Goal: Task Accomplishment & Management: Complete application form

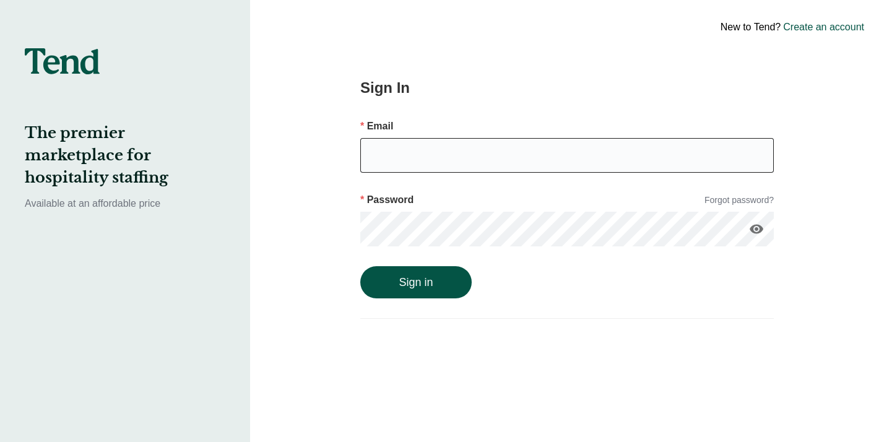
click at [429, 157] on input "email" at bounding box center [566, 155] width 413 height 35
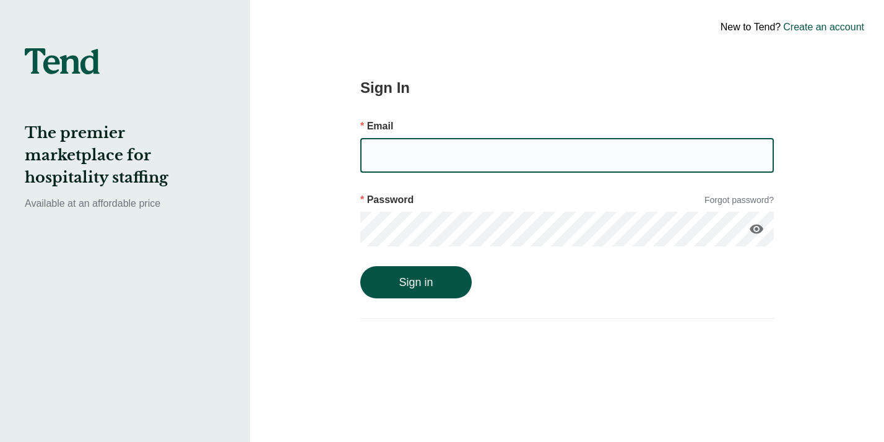
type input "[EMAIL_ADDRESS][DOMAIN_NAME]"
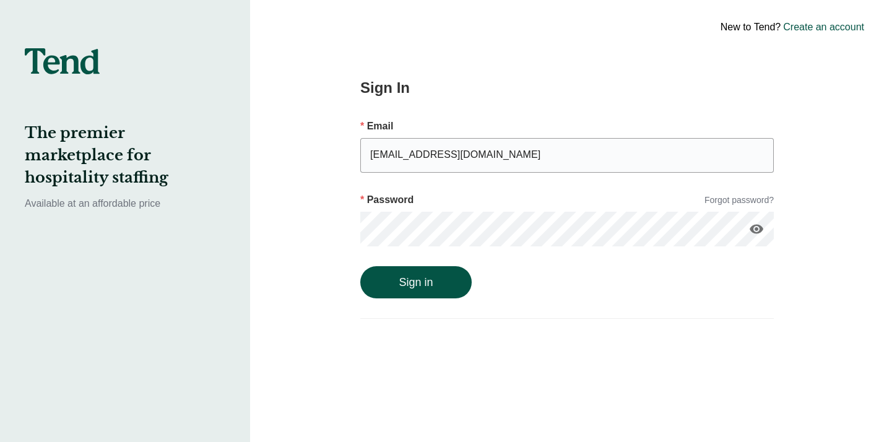
click at [360, 266] on button "Sign in" at bounding box center [415, 282] width 111 height 32
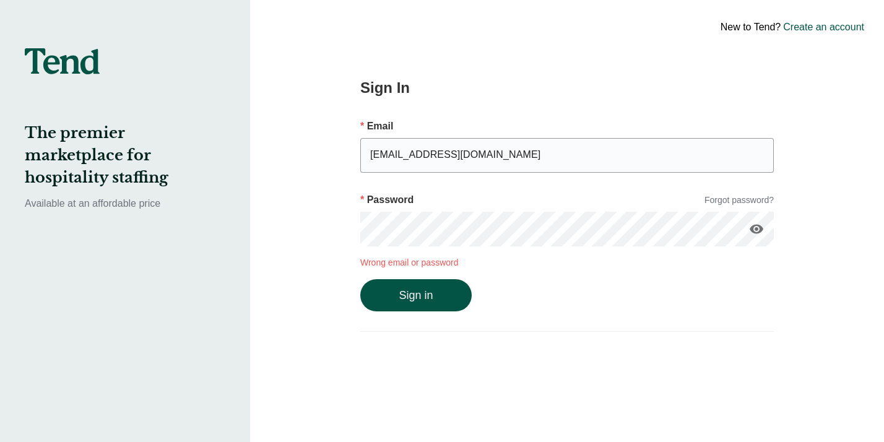
click at [753, 228] on icon "visibility" at bounding box center [756, 229] width 15 height 15
click at [360, 279] on button "Sign in" at bounding box center [415, 295] width 111 height 32
click at [803, 30] on link "Create an account" at bounding box center [823, 27] width 81 height 15
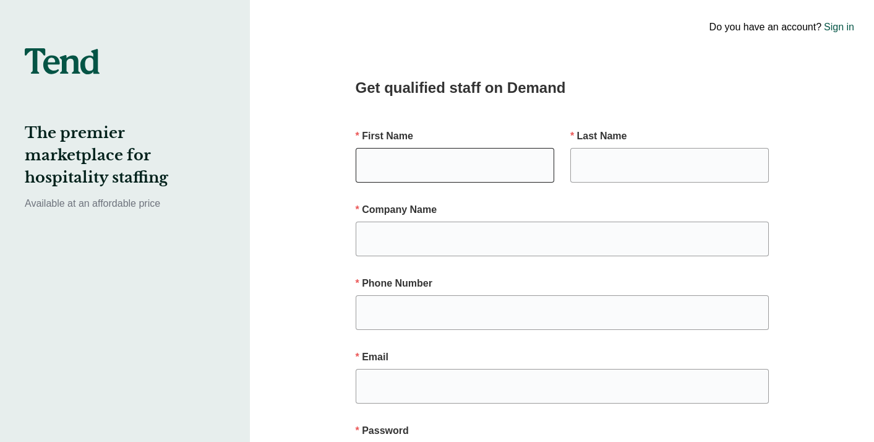
drag, startPoint x: 521, startPoint y: 183, endPoint x: 520, endPoint y: 162, distance: 21.0
click at [520, 183] on div at bounding box center [455, 170] width 199 height 45
click at [520, 162] on input "text" at bounding box center [455, 165] width 199 height 35
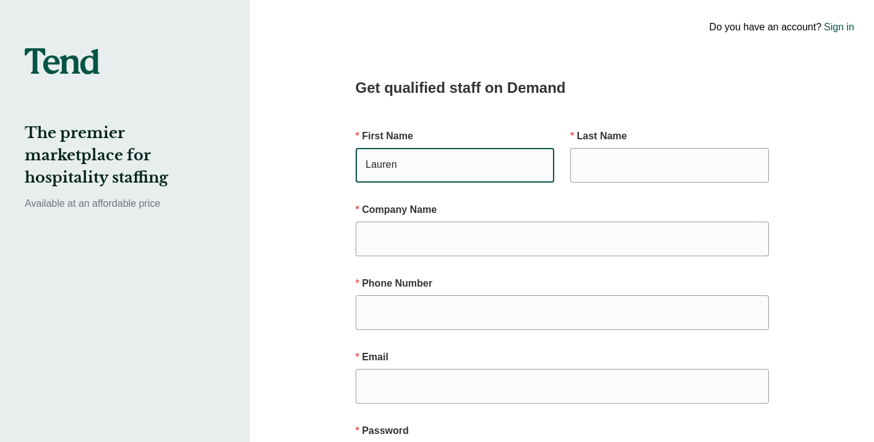
type input "Lauren"
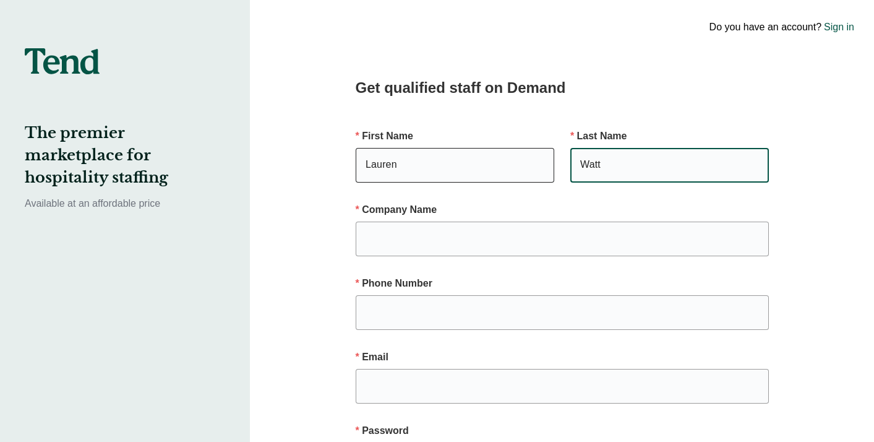
type input "Watt"
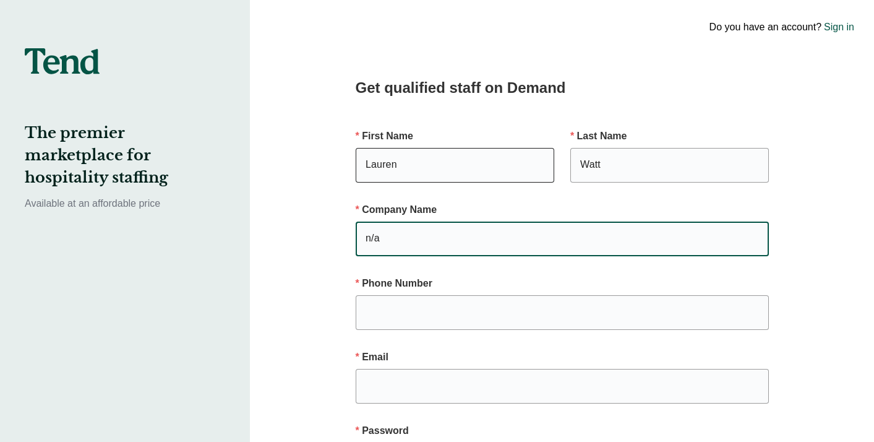
type input "n/a"
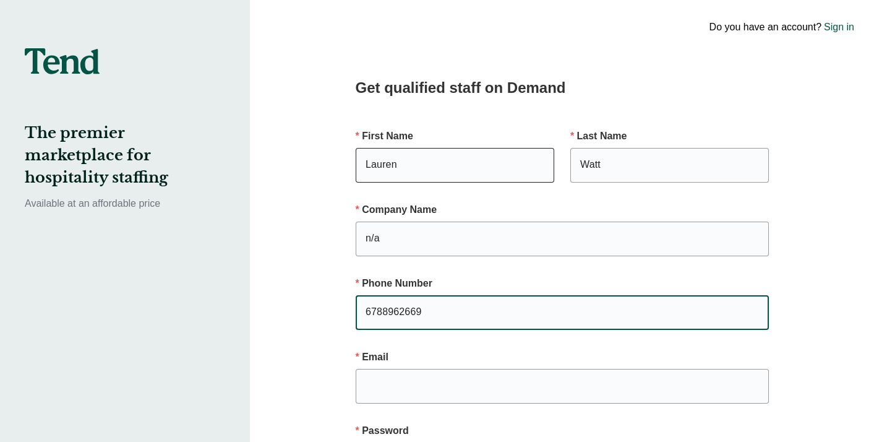
type input "6788962669"
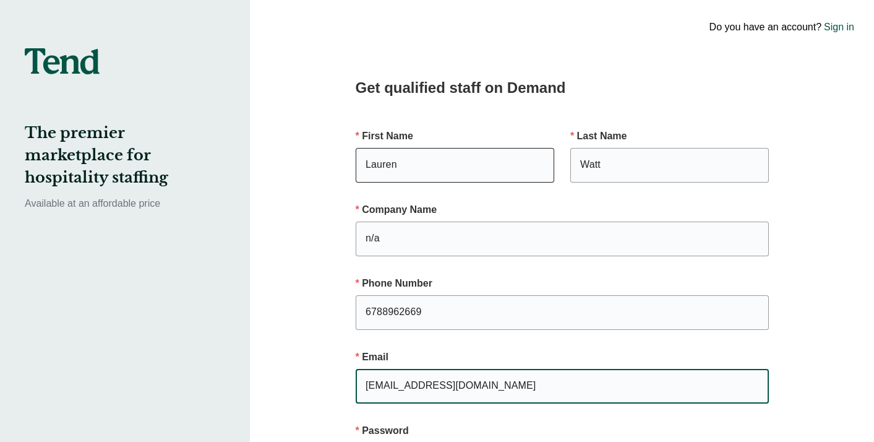
type input "[EMAIL_ADDRESS][DOMAIN_NAME]"
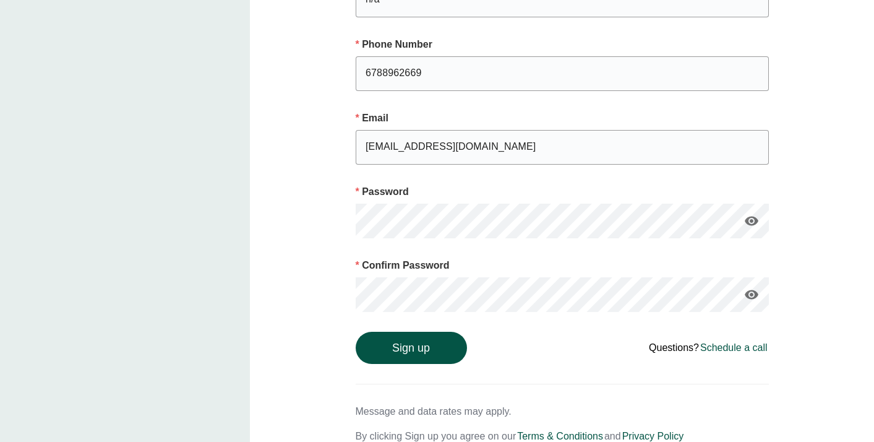
click at [356, 332] on button "Sign up" at bounding box center [411, 348] width 111 height 32
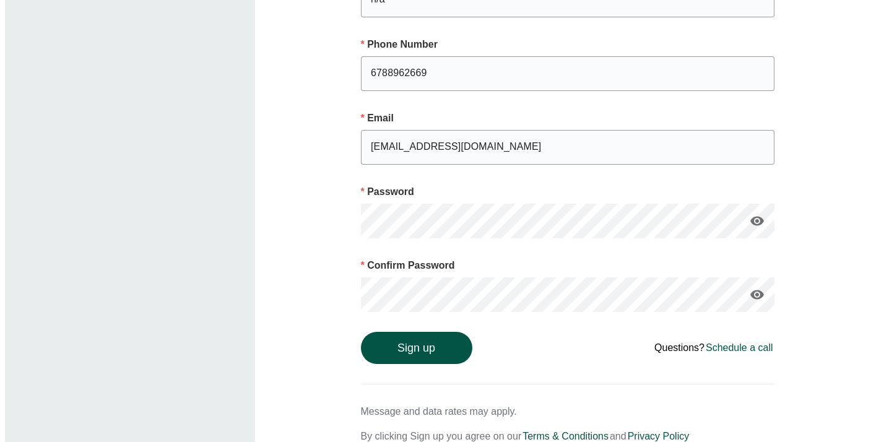
scroll to position [0, 0]
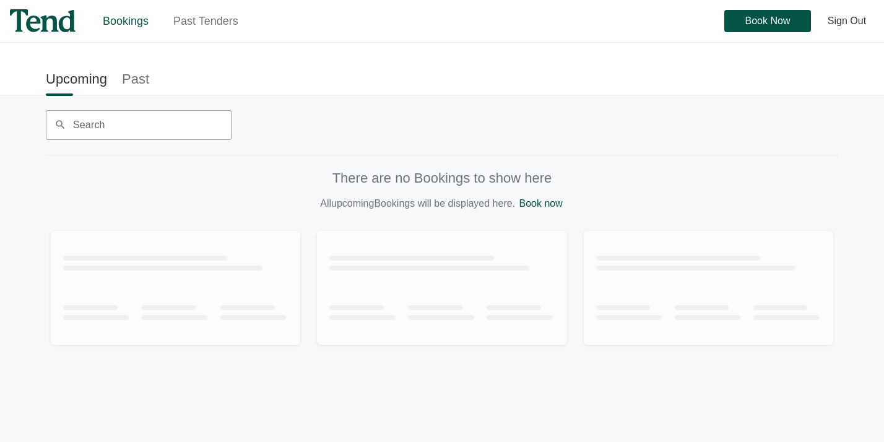
click at [132, 77] on link "Past" at bounding box center [135, 79] width 27 height 28
click at [66, 77] on link "Upcoming" at bounding box center [76, 79] width 61 height 28
